Goal: Information Seeking & Learning: Learn about a topic

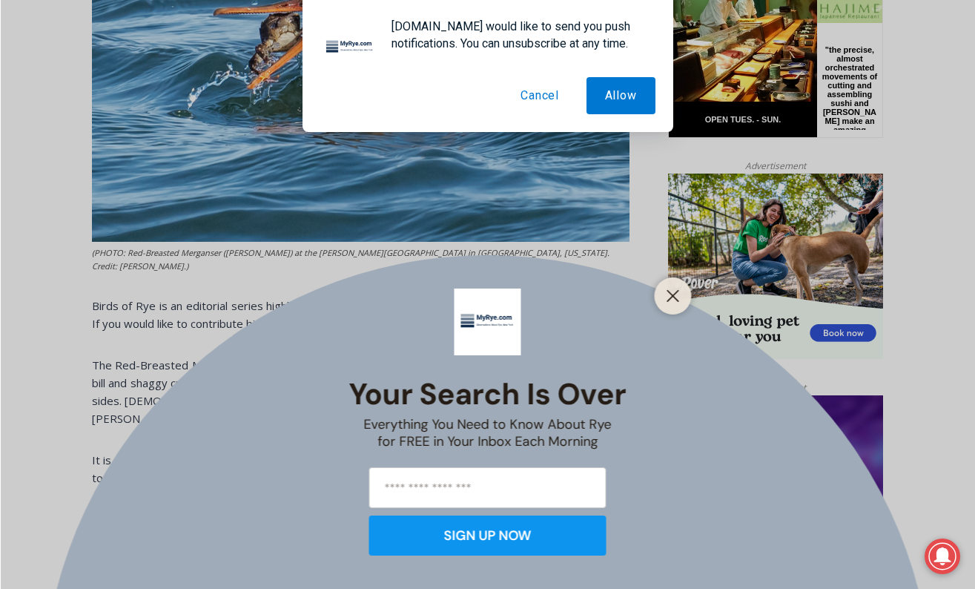
scroll to position [816, 0]
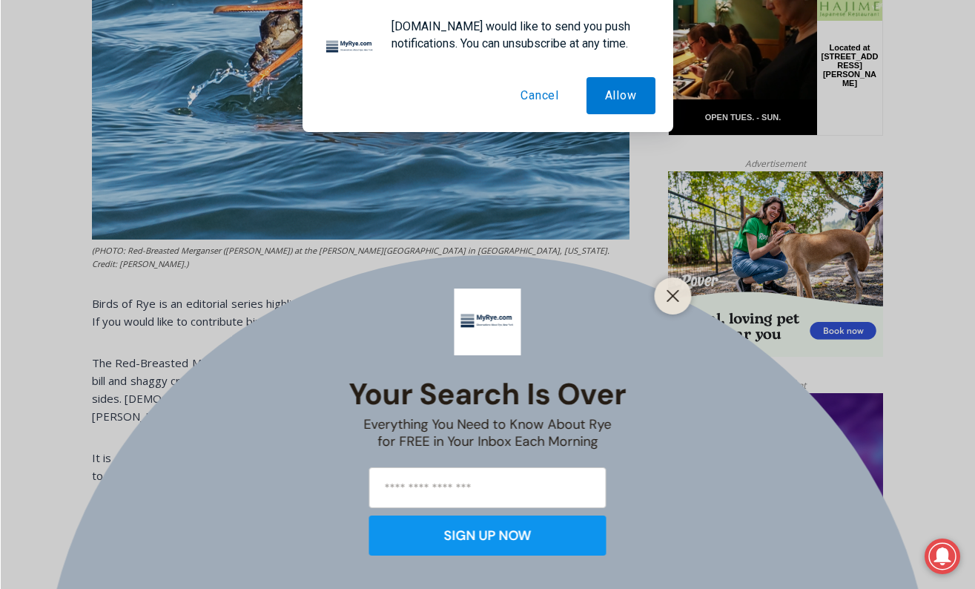
click at [533, 95] on button "Cancel" at bounding box center [540, 95] width 76 height 37
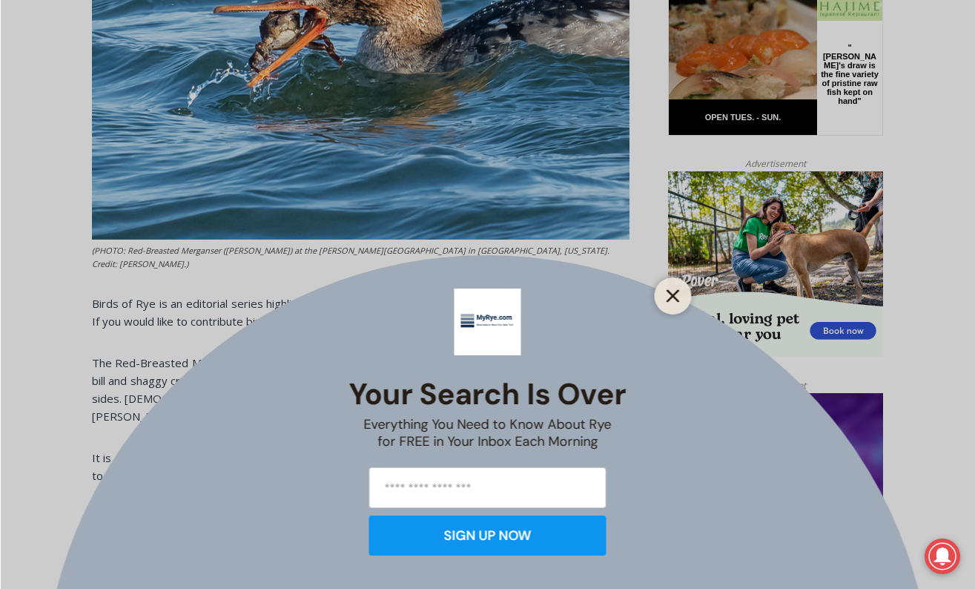
click at [673, 296] on line "Close" at bounding box center [672, 296] width 10 height 10
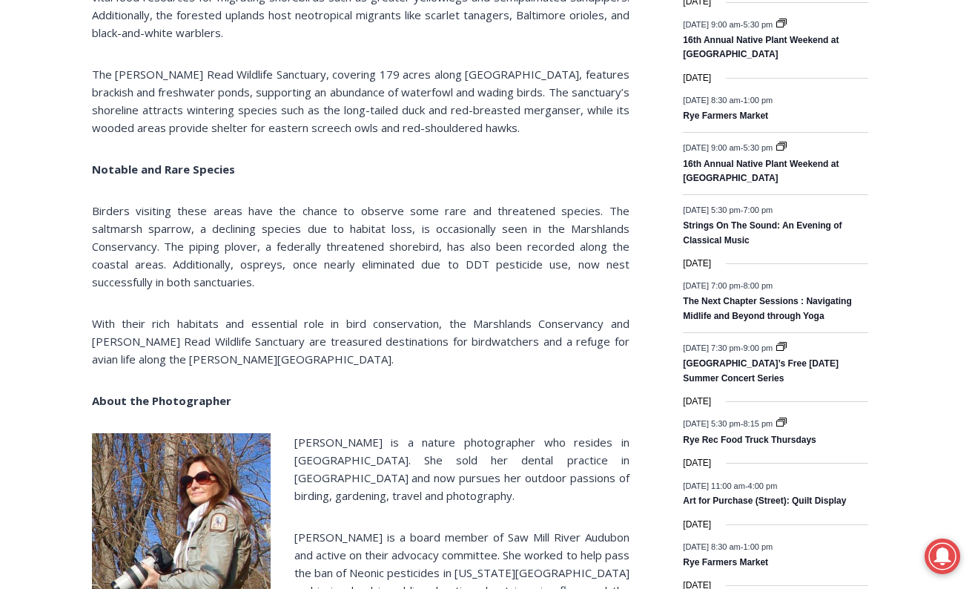
scroll to position [1922, 0]
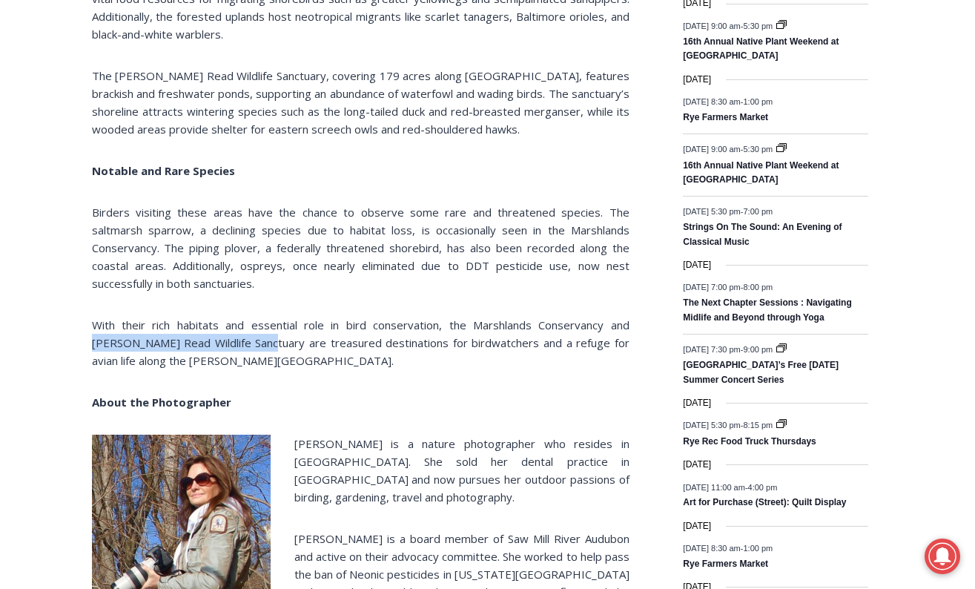
drag, startPoint x: 604, startPoint y: 277, endPoint x: 227, endPoint y: 292, distance: 377.8
click at [226, 316] on p "With their rich habitats and essential role in bird conservation, the Marshland…" at bounding box center [361, 342] width 538 height 53
copy p "[PERSON_NAME] Read Wildlife Sanctuary"
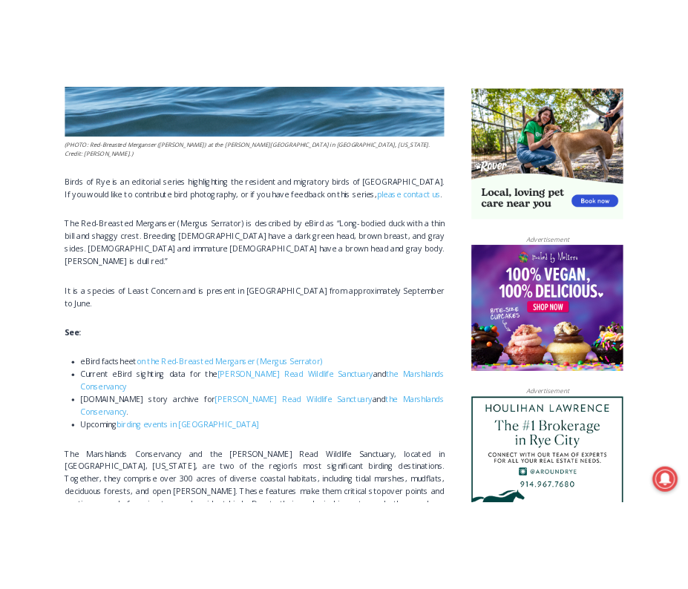
scroll to position [984, 0]
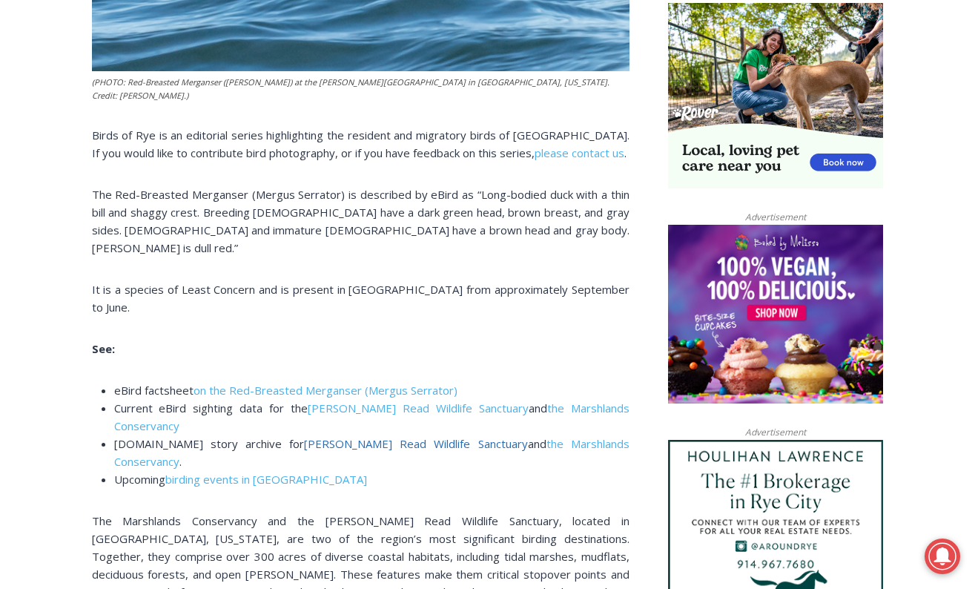
click at [332, 436] on link "[PERSON_NAME] Read Wildlife Sanctuary" at bounding box center [416, 443] width 224 height 15
